Goal: Check status: Check status

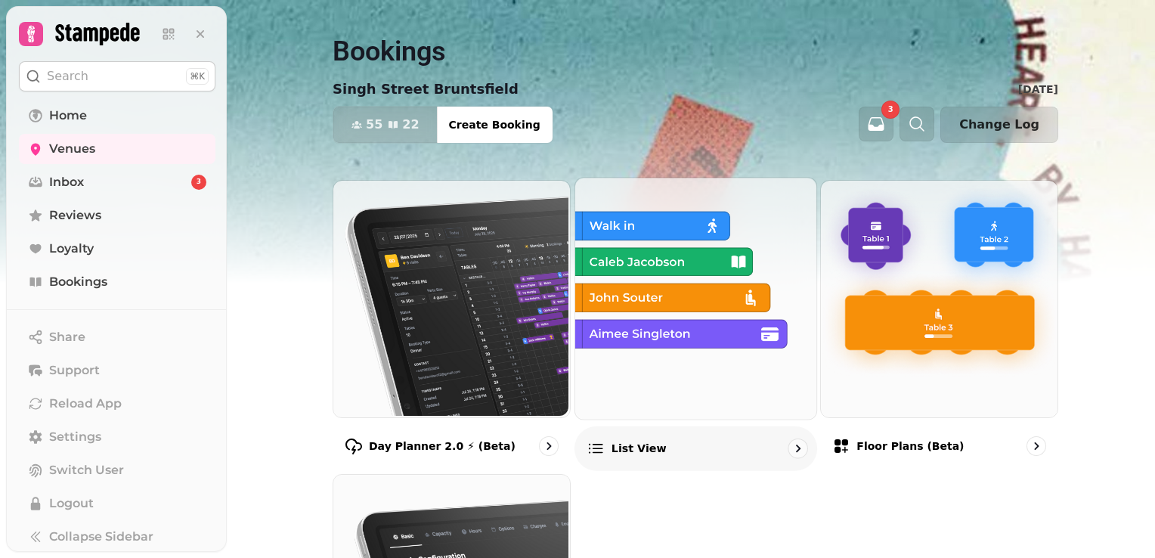
click at [663, 283] on img at bounding box center [693, 296] width 241 height 241
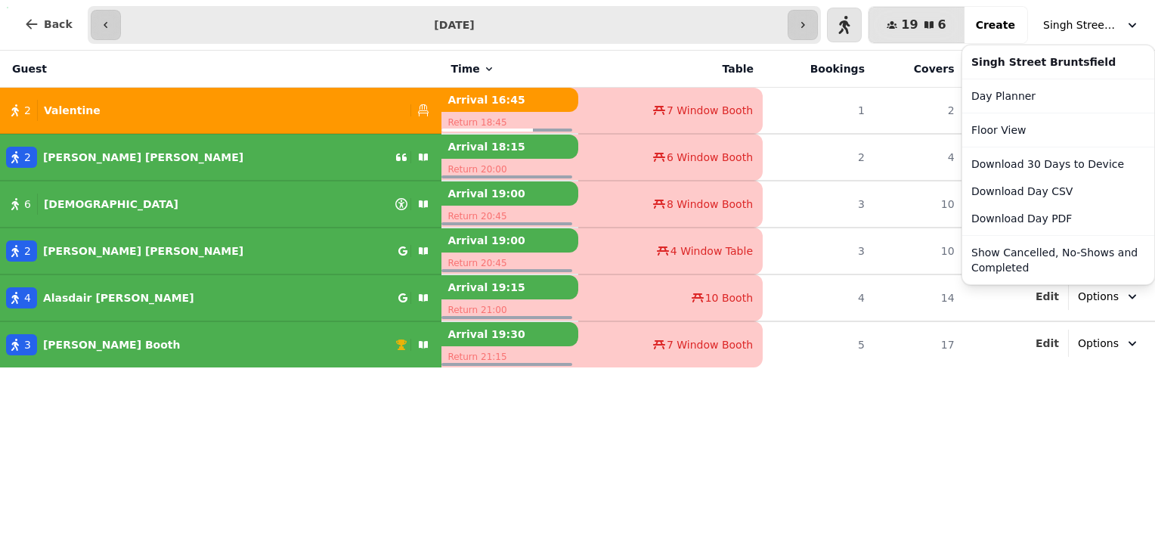
click at [1076, 26] on span "Singh Street Bruntsfield" at bounding box center [1081, 24] width 76 height 15
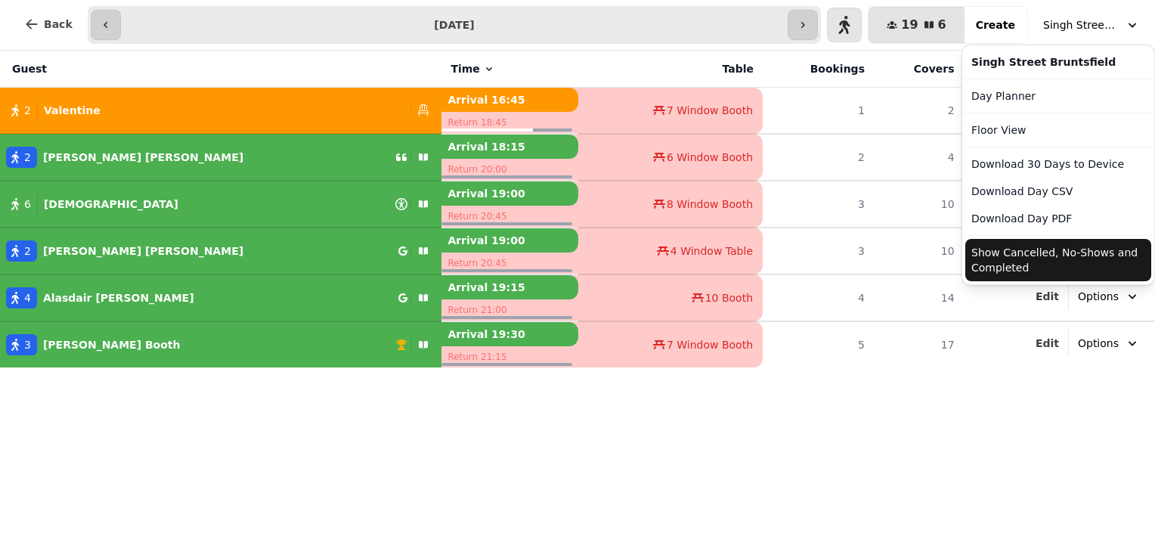
click at [1022, 256] on button "Show Cancelled, No-Shows and Completed" at bounding box center [1058, 260] width 186 height 42
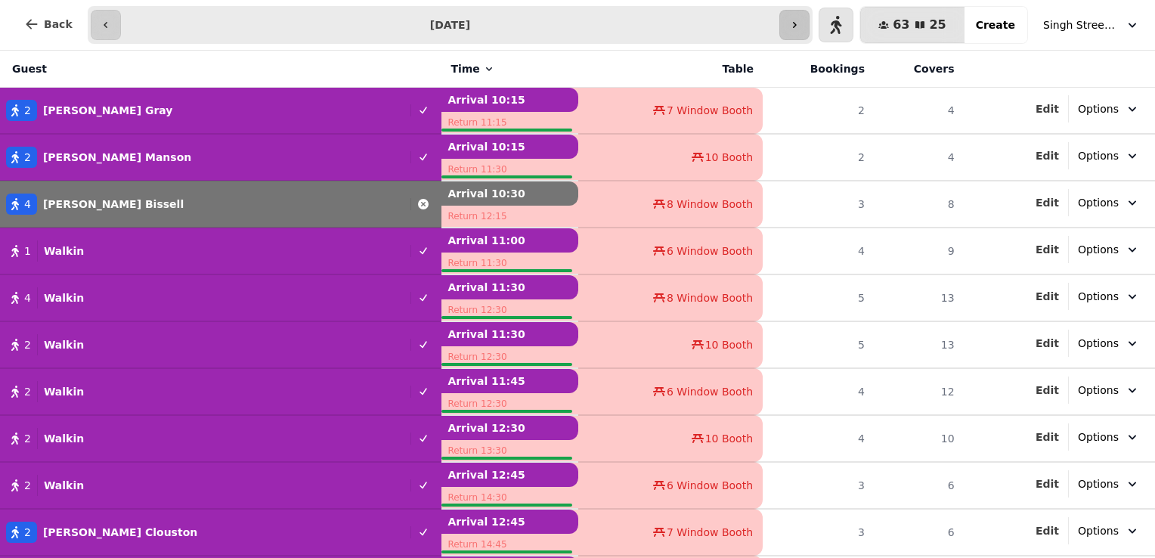
click at [809, 26] on button "button" at bounding box center [794, 25] width 30 height 30
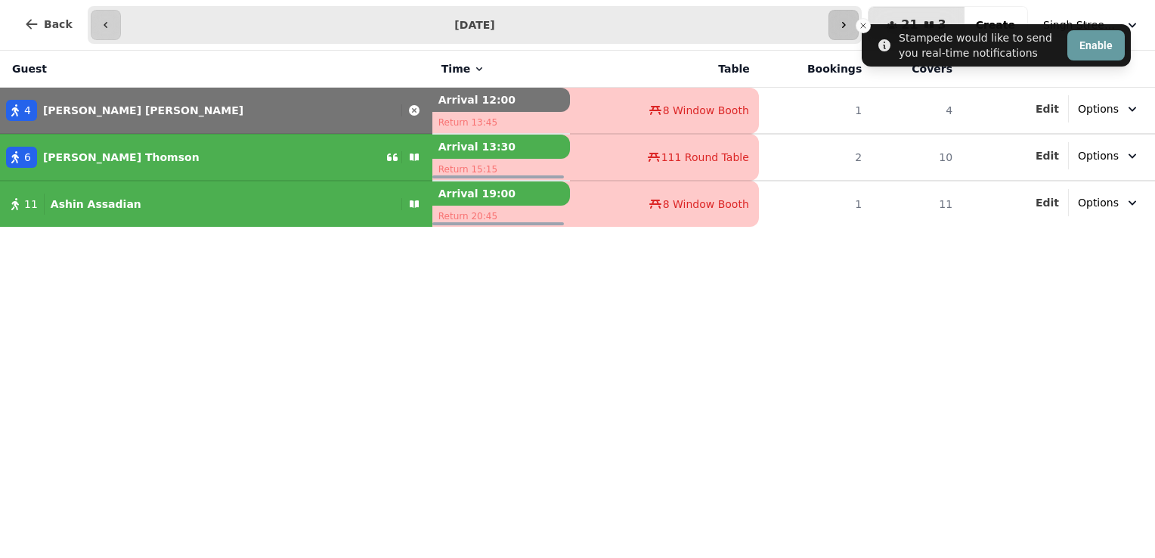
click at [849, 29] on icon "button" at bounding box center [843, 25] width 12 height 12
type input "**********"
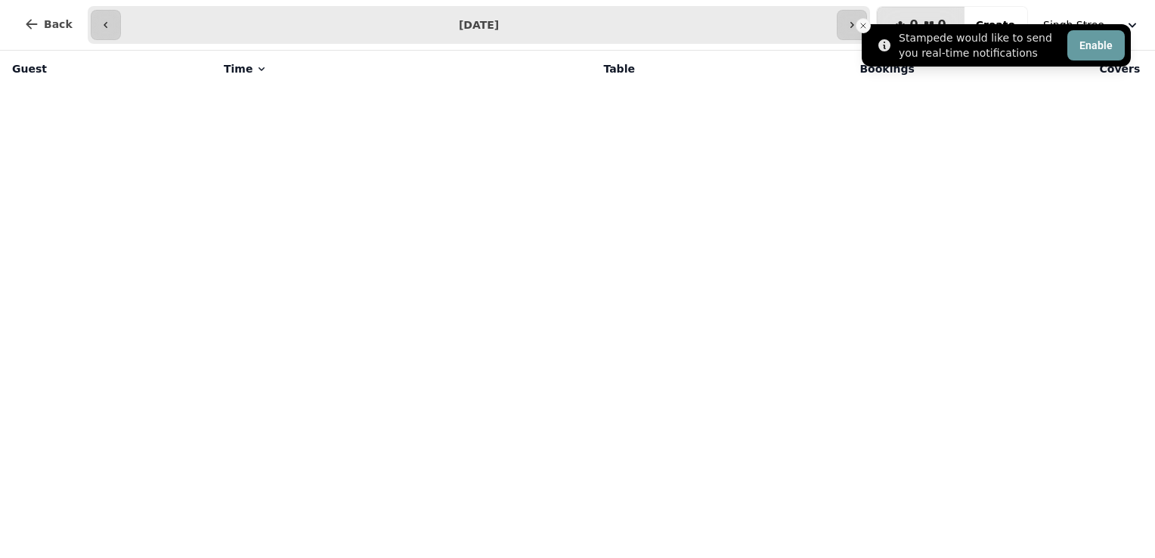
click at [856, 26] on button "Close toast" at bounding box center [862, 25] width 15 height 15
click at [866, 24] on icon "Close toast" at bounding box center [862, 25] width 9 height 9
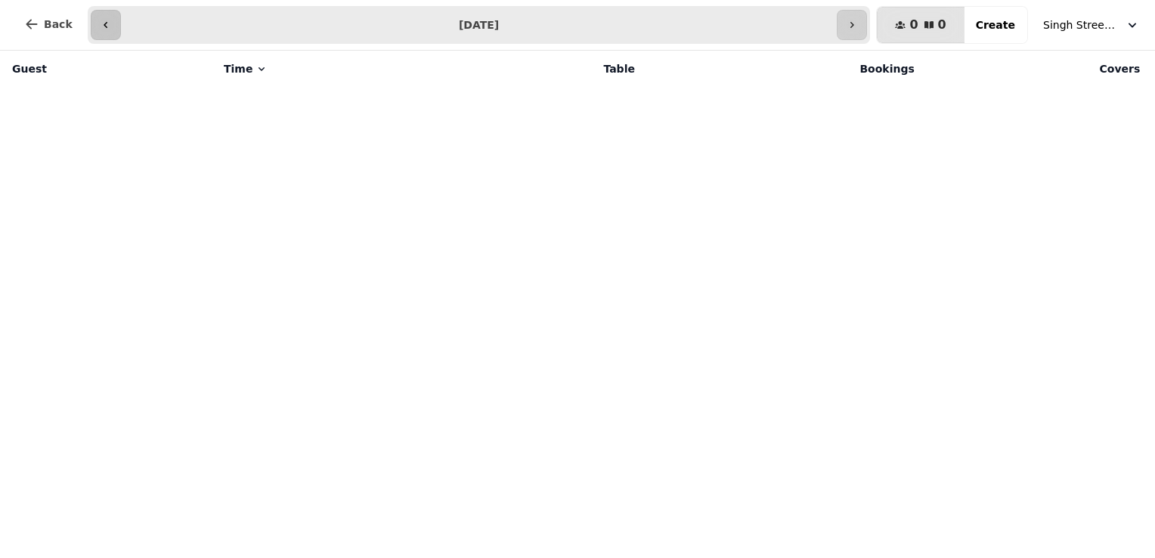
click at [104, 26] on icon "button" at bounding box center [106, 25] width 4 height 6
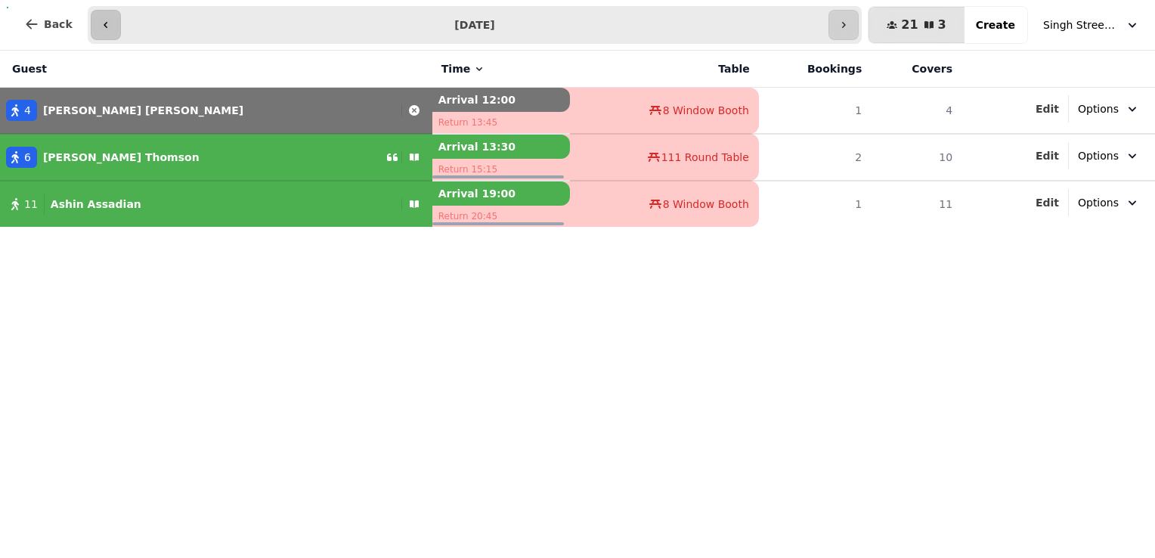
click at [104, 26] on icon "button" at bounding box center [106, 25] width 4 height 6
type input "**********"
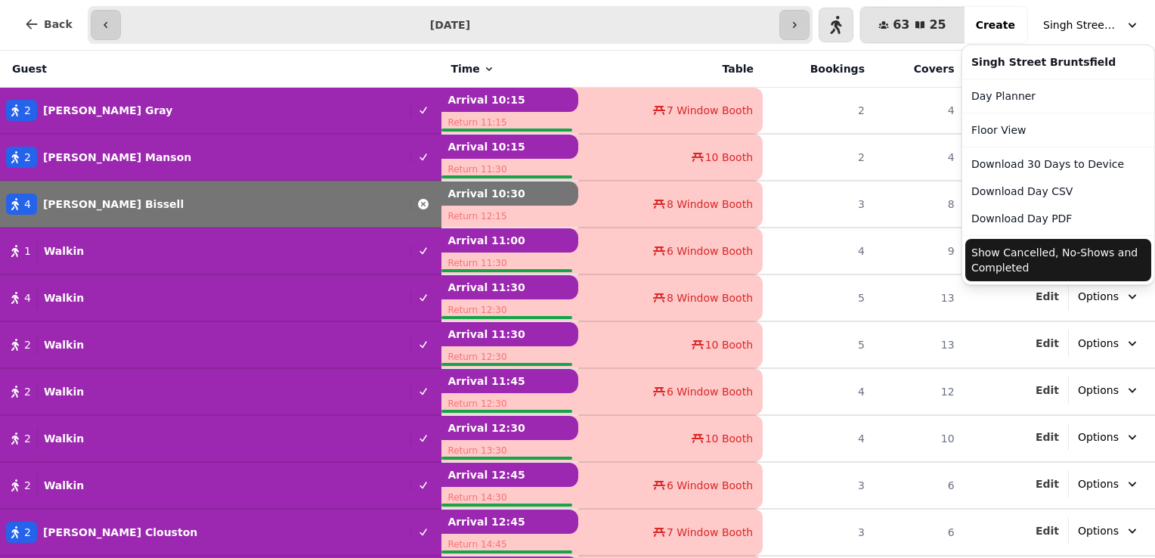
click at [1069, 11] on button "Singh Street Bruntsfield" at bounding box center [1091, 24] width 115 height 27
click at [1094, 247] on button "Show Cancelled, No-Shows and Completed" at bounding box center [1058, 260] width 186 height 42
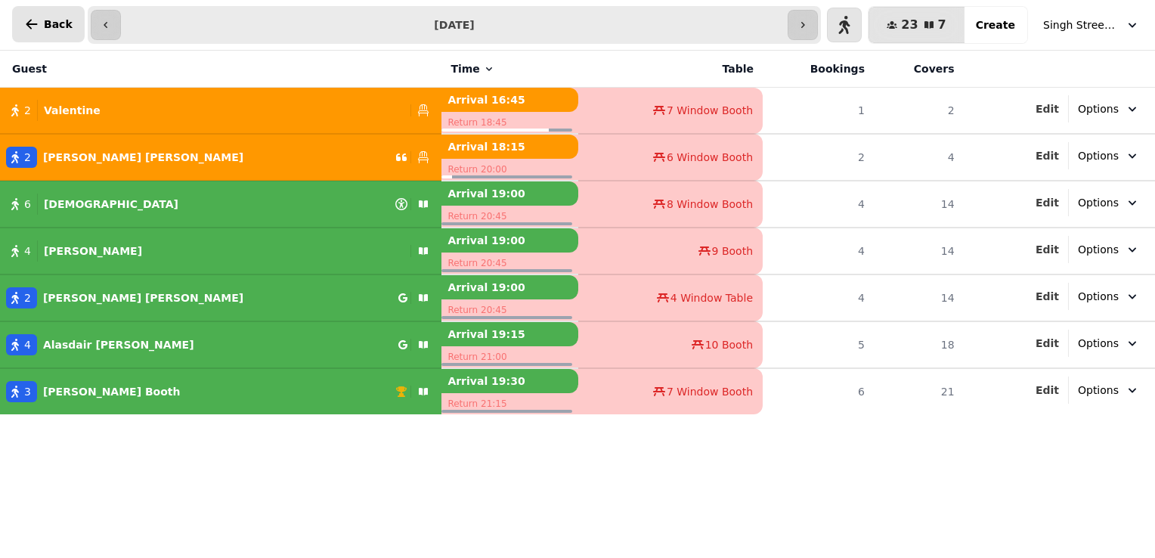
click at [48, 23] on span "Back" at bounding box center [58, 24] width 29 height 11
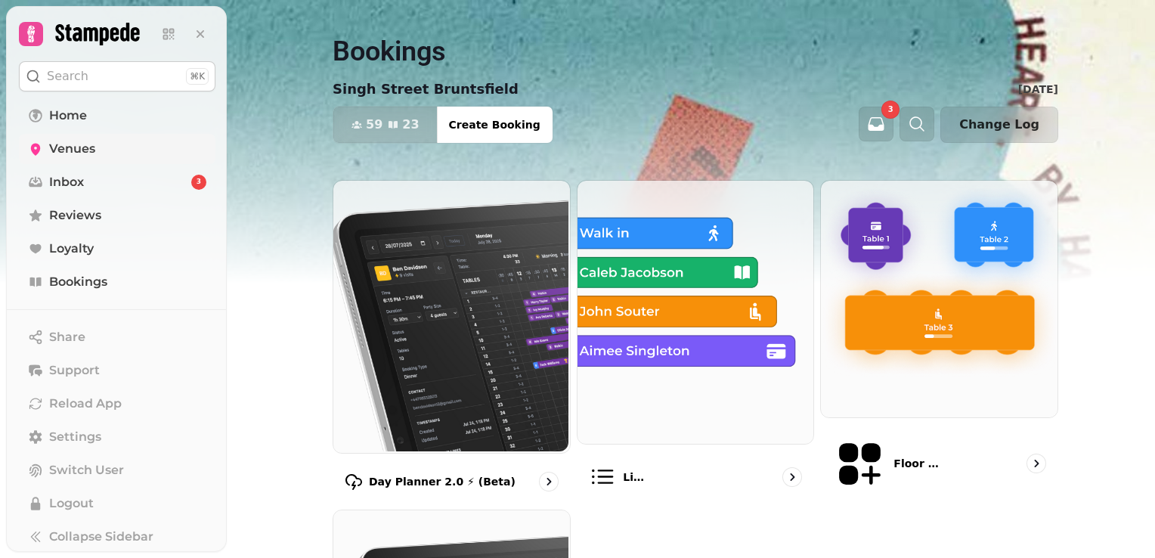
click at [63, 147] on span "Venues" at bounding box center [72, 149] width 46 height 18
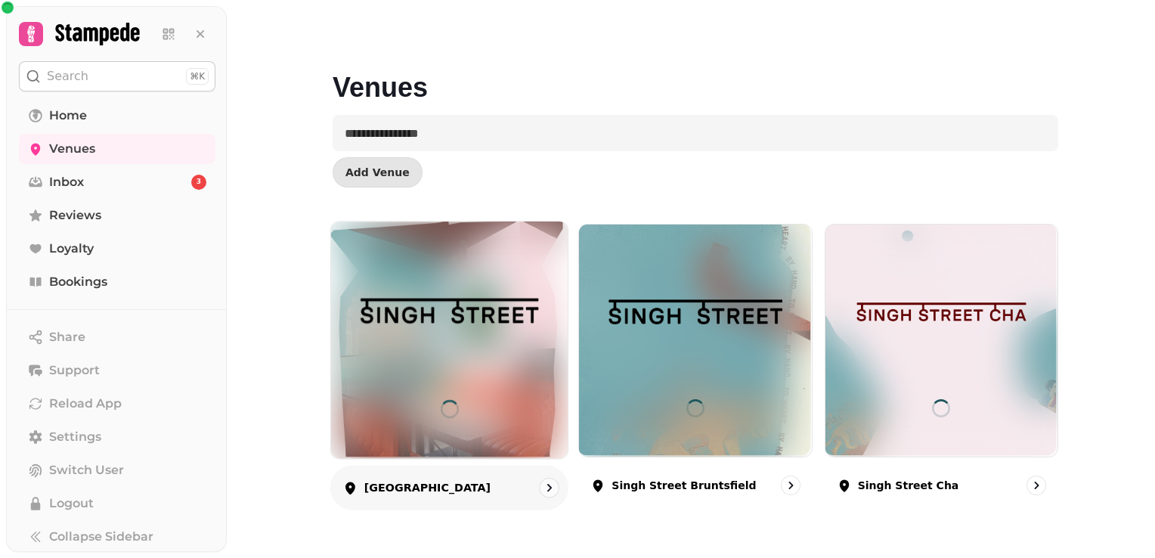
click at [478, 355] on img at bounding box center [449, 310] width 178 height 99
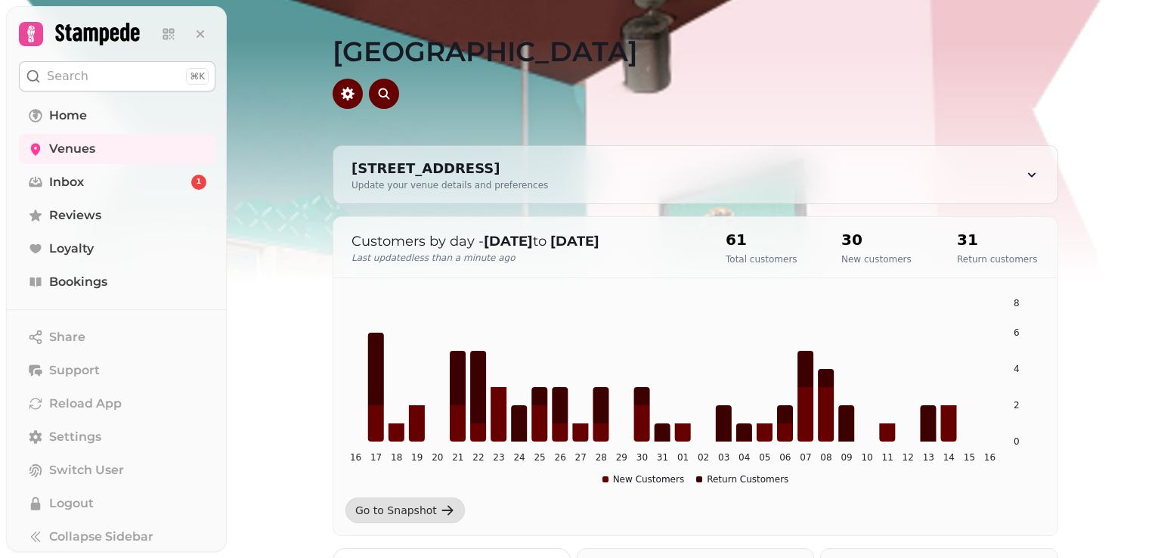
scroll to position [252, 0]
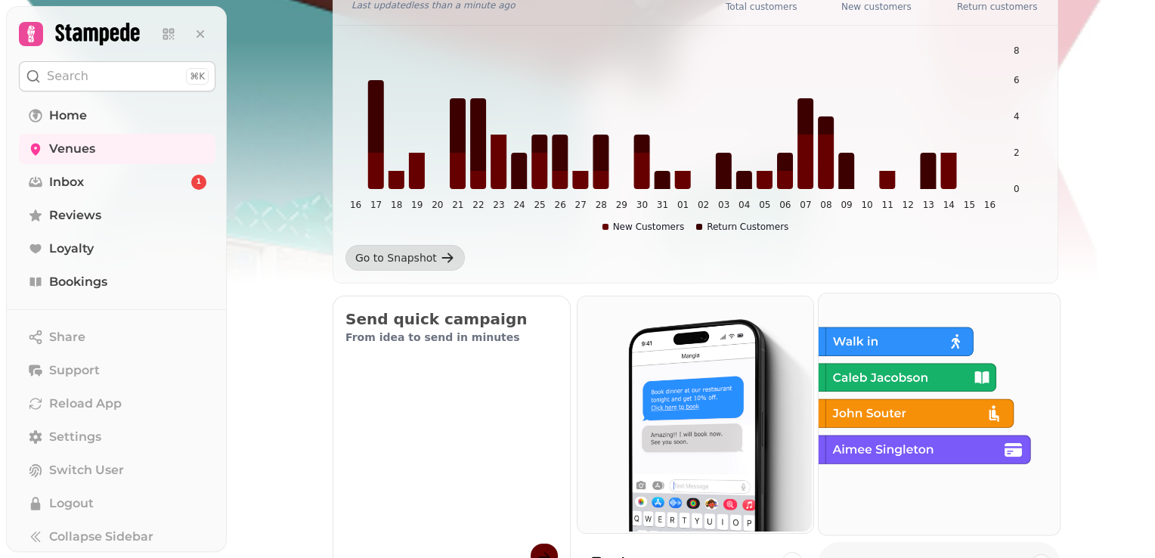
click at [846, 391] on img at bounding box center [937, 412] width 241 height 241
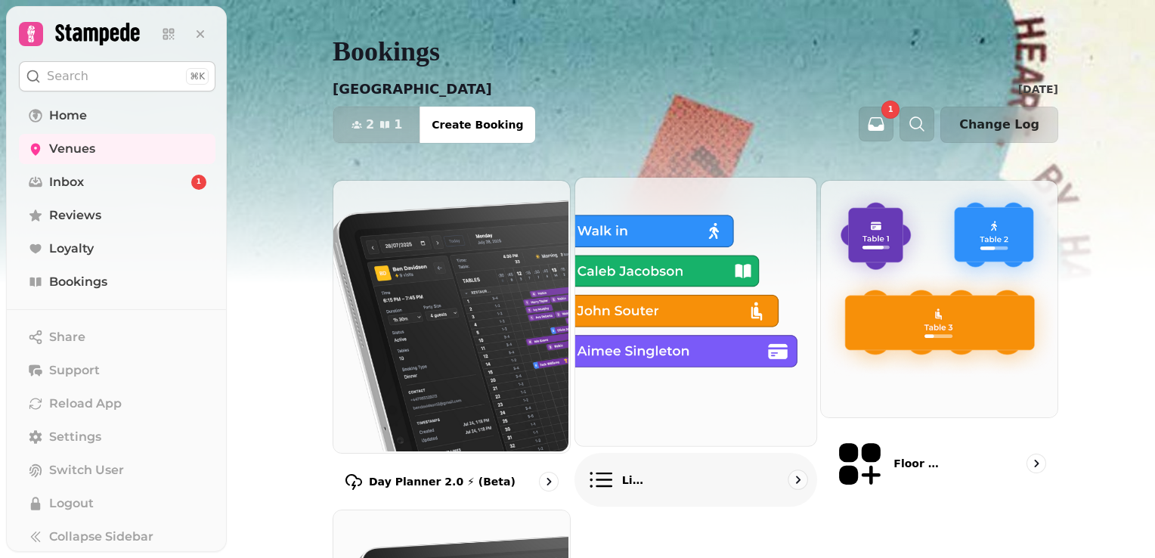
click at [685, 281] on img at bounding box center [693, 310] width 241 height 268
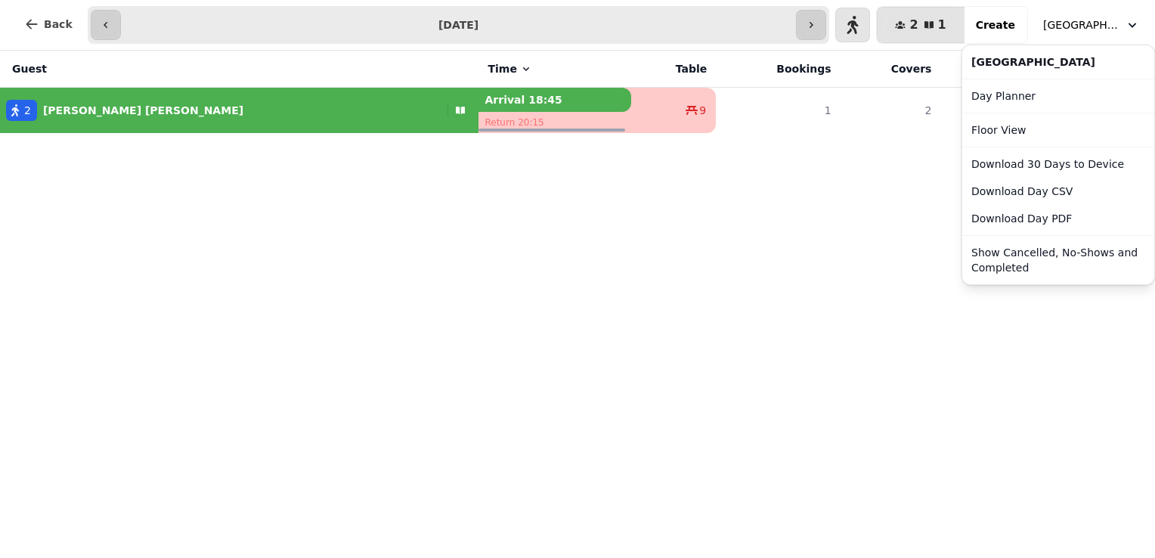
click at [1073, 18] on span "Singh Street Aberdeen" at bounding box center [1081, 24] width 76 height 15
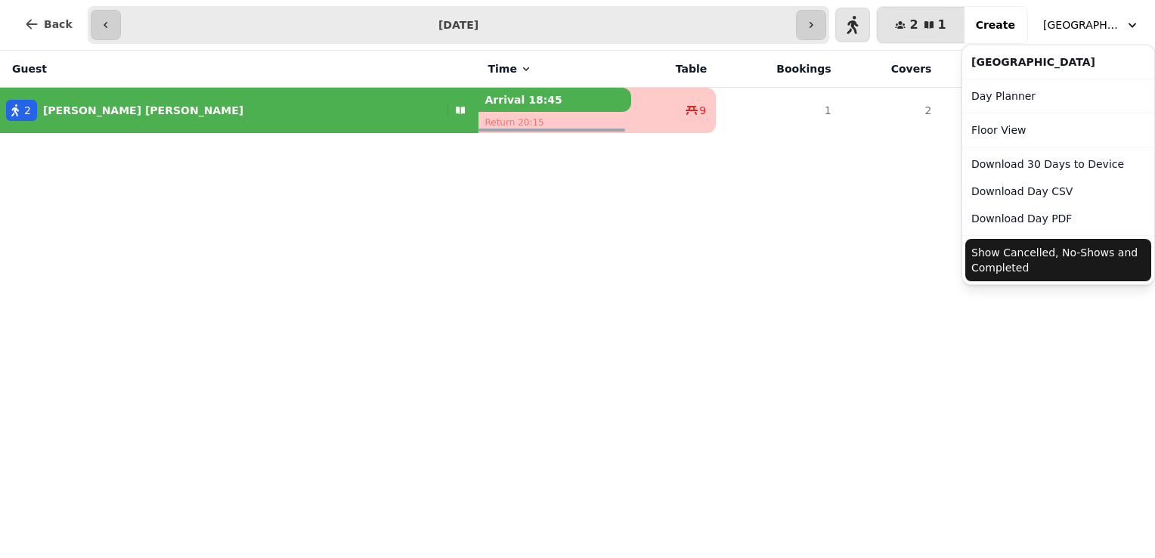
click at [1009, 272] on button "Show Cancelled, No-Shows and Completed" at bounding box center [1058, 260] width 186 height 42
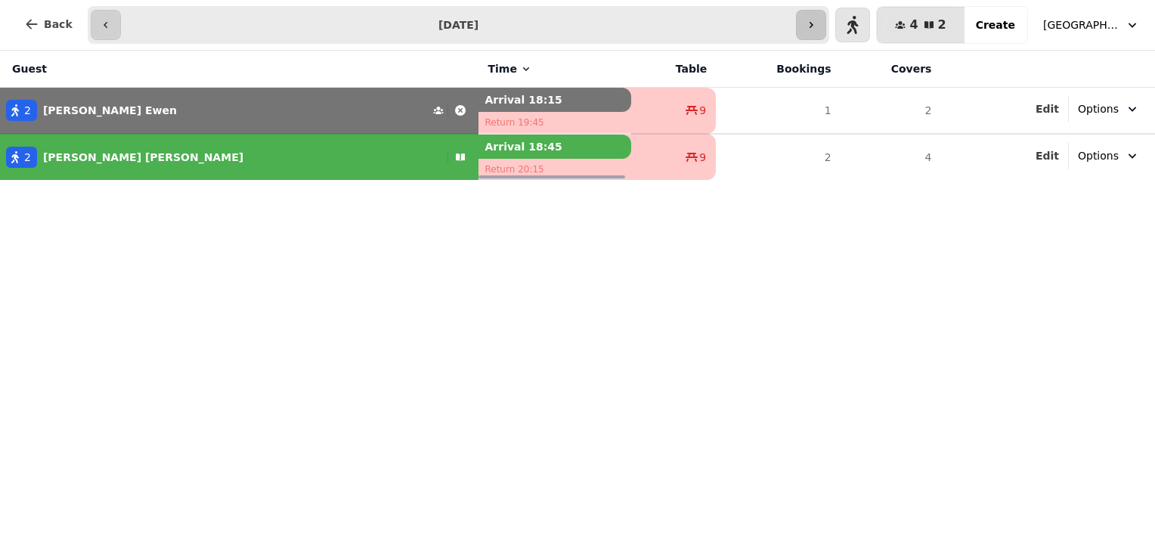
click at [824, 17] on button "button" at bounding box center [811, 25] width 30 height 30
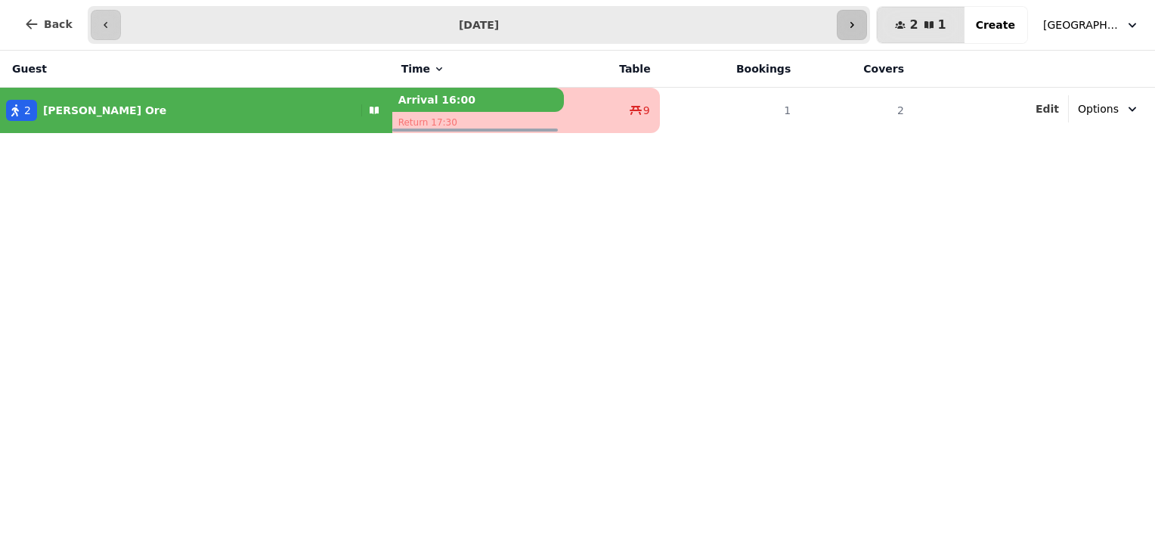
click at [858, 19] on icon "button" at bounding box center [852, 25] width 12 height 12
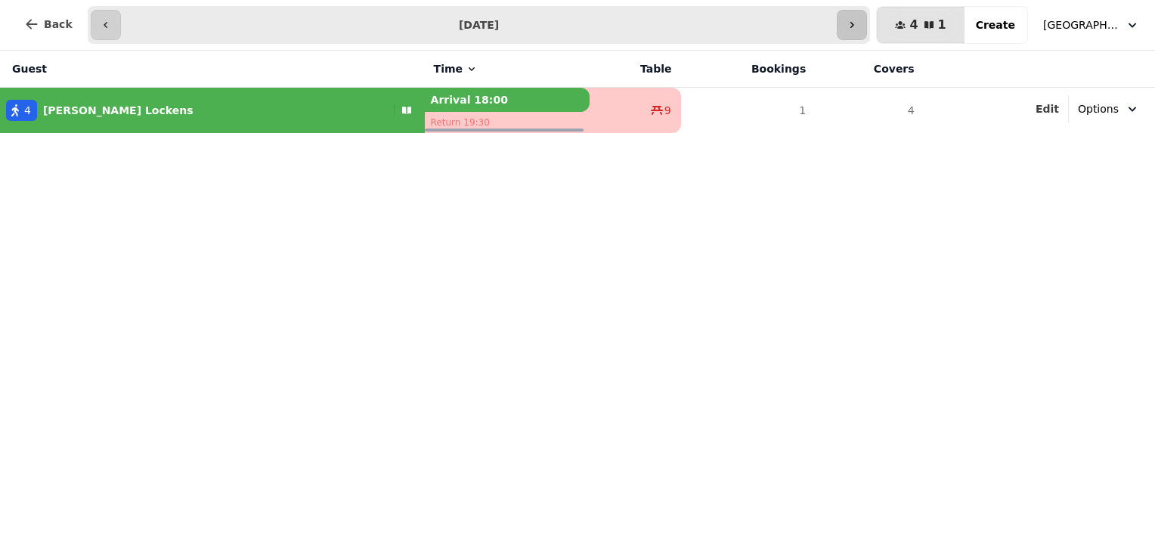
click at [858, 19] on icon "button" at bounding box center [852, 25] width 12 height 12
type input "**********"
